Goal: Navigation & Orientation: Find specific page/section

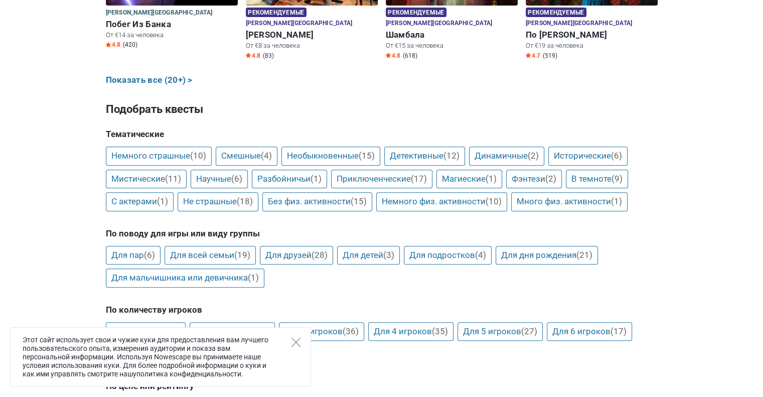
scroll to position [100, 0]
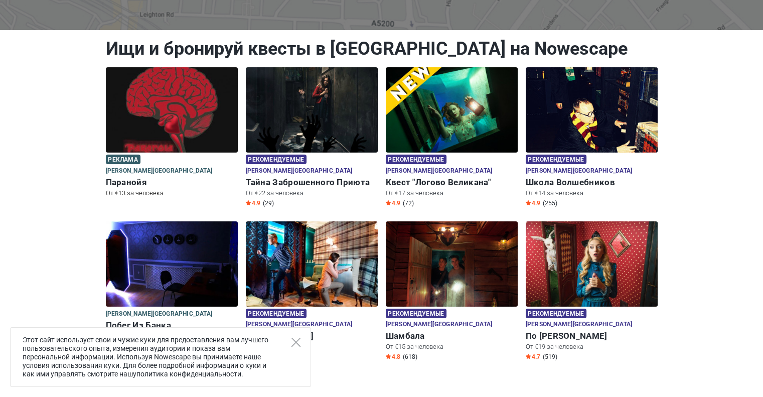
click at [137, 177] on h6 "Паранойя" at bounding box center [172, 182] width 132 height 11
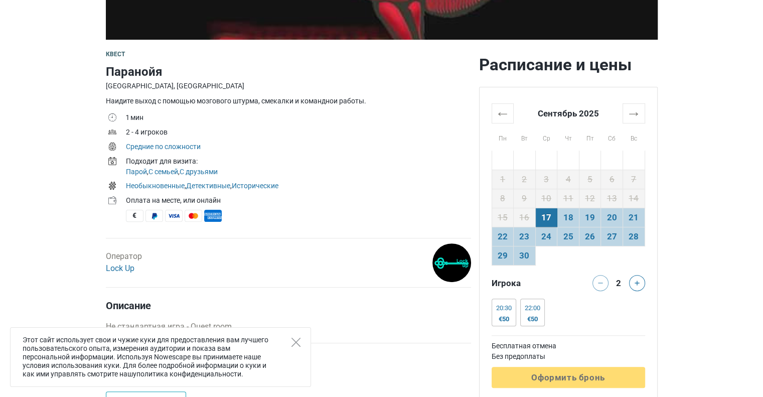
scroll to position [351, 0]
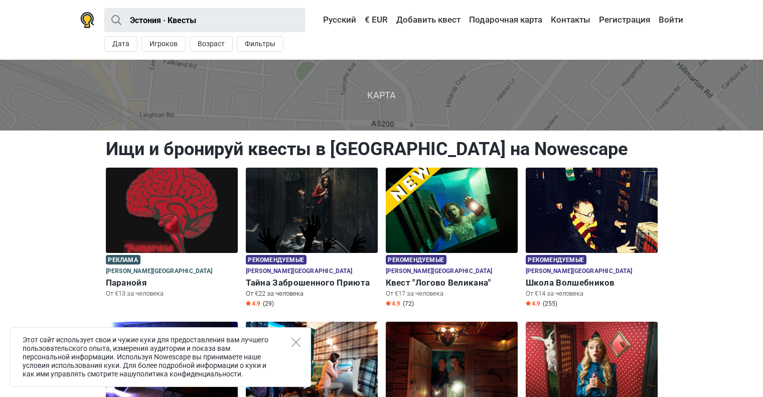
scroll to position [100, 0]
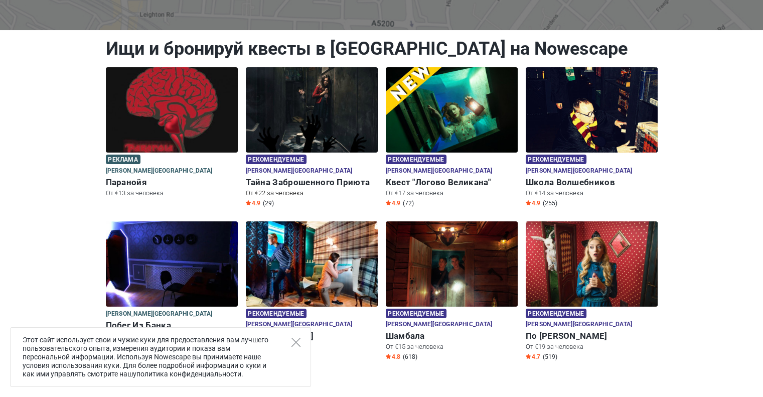
click at [325, 177] on h6 "Тайна Заброшенного Приюта" at bounding box center [312, 182] width 132 height 11
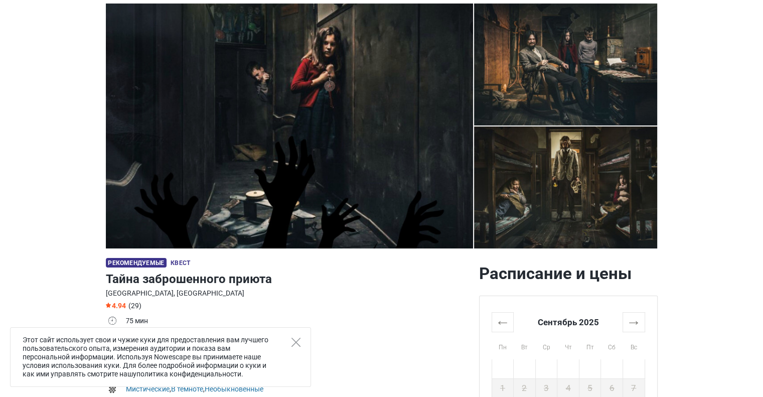
scroll to position [50, 0]
